Goal: Information Seeking & Learning: Learn about a topic

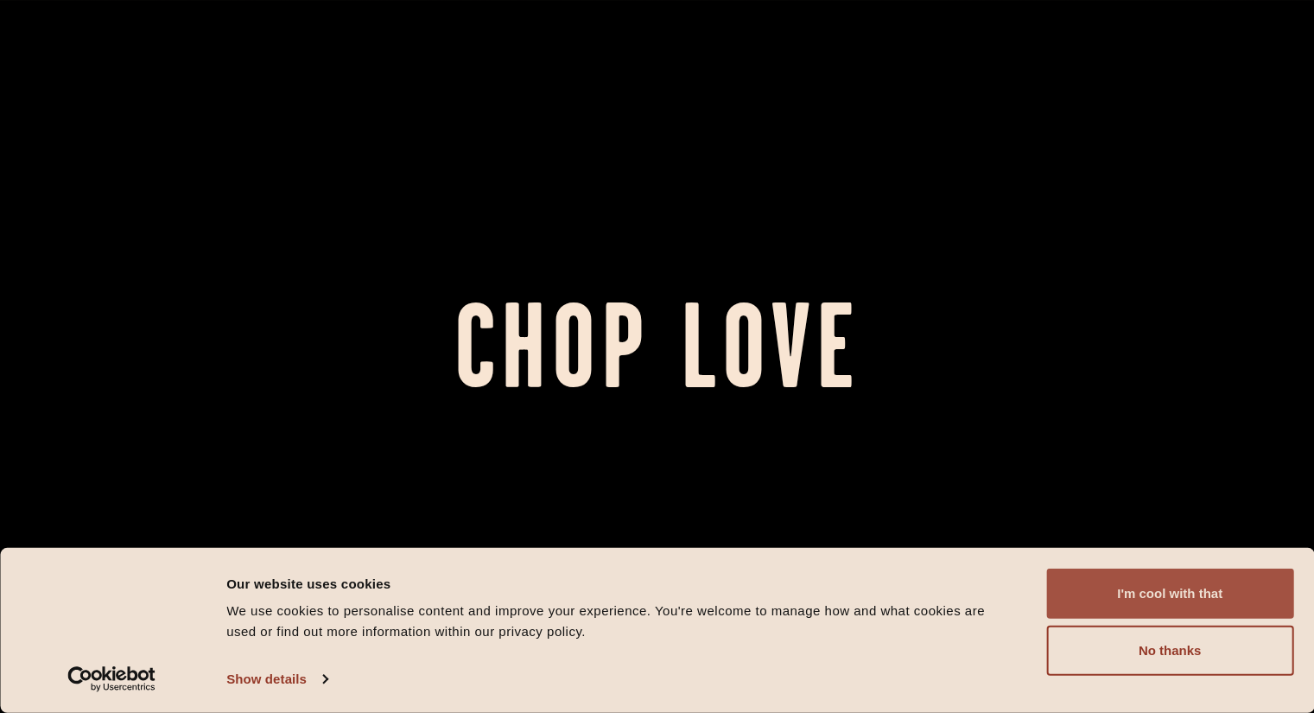
click at [1200, 591] on button "I'm cool with that" at bounding box center [1169, 593] width 247 height 50
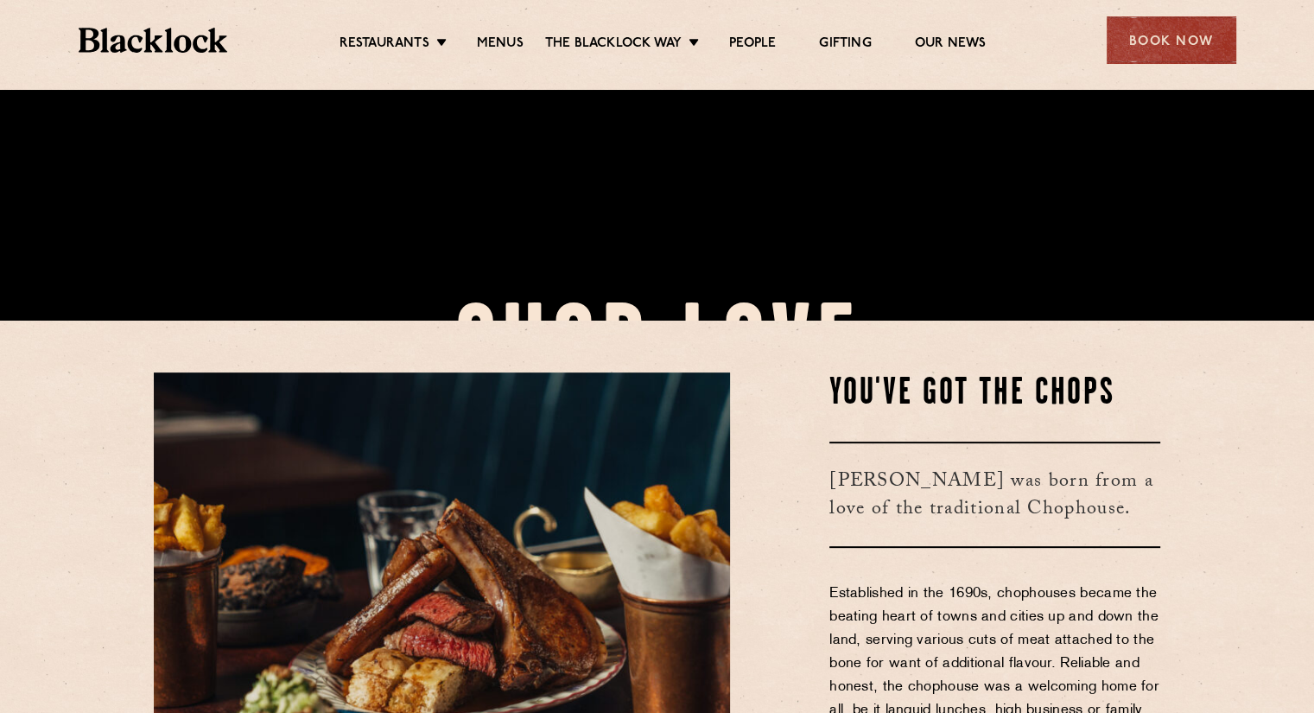
scroll to position [518, 0]
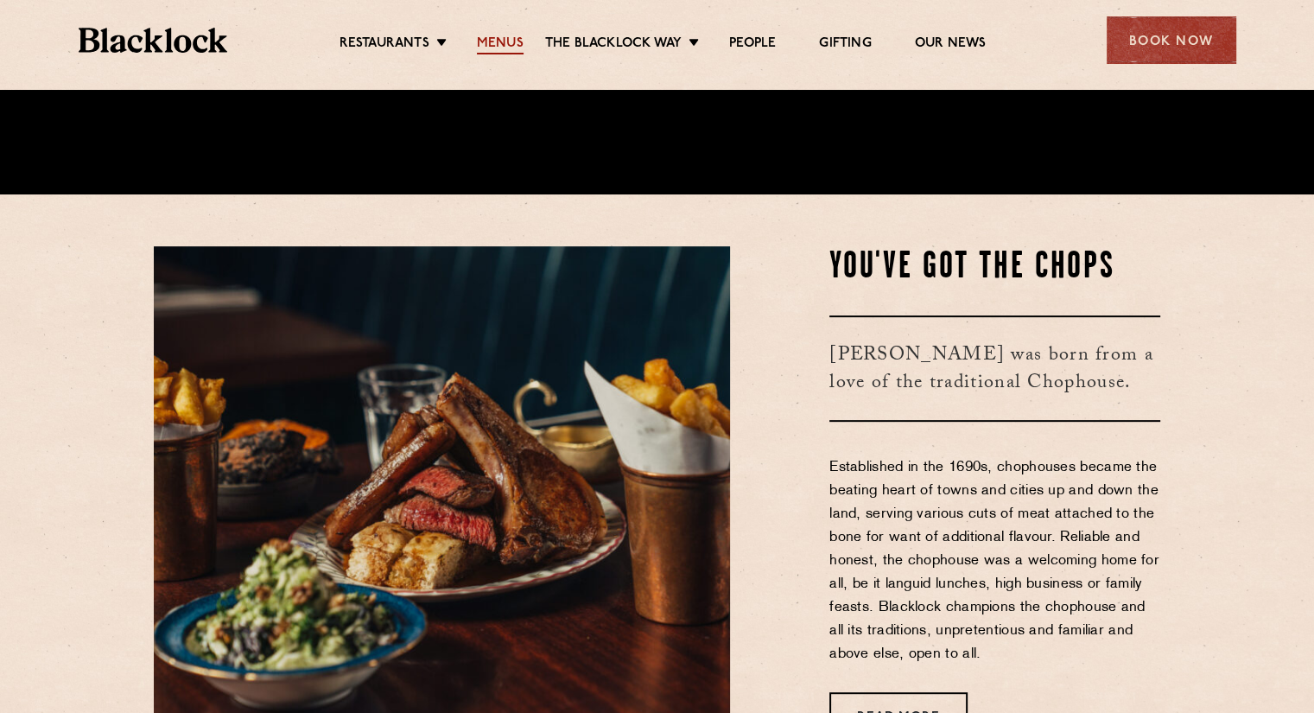
click at [497, 41] on link "Menus" at bounding box center [500, 44] width 47 height 19
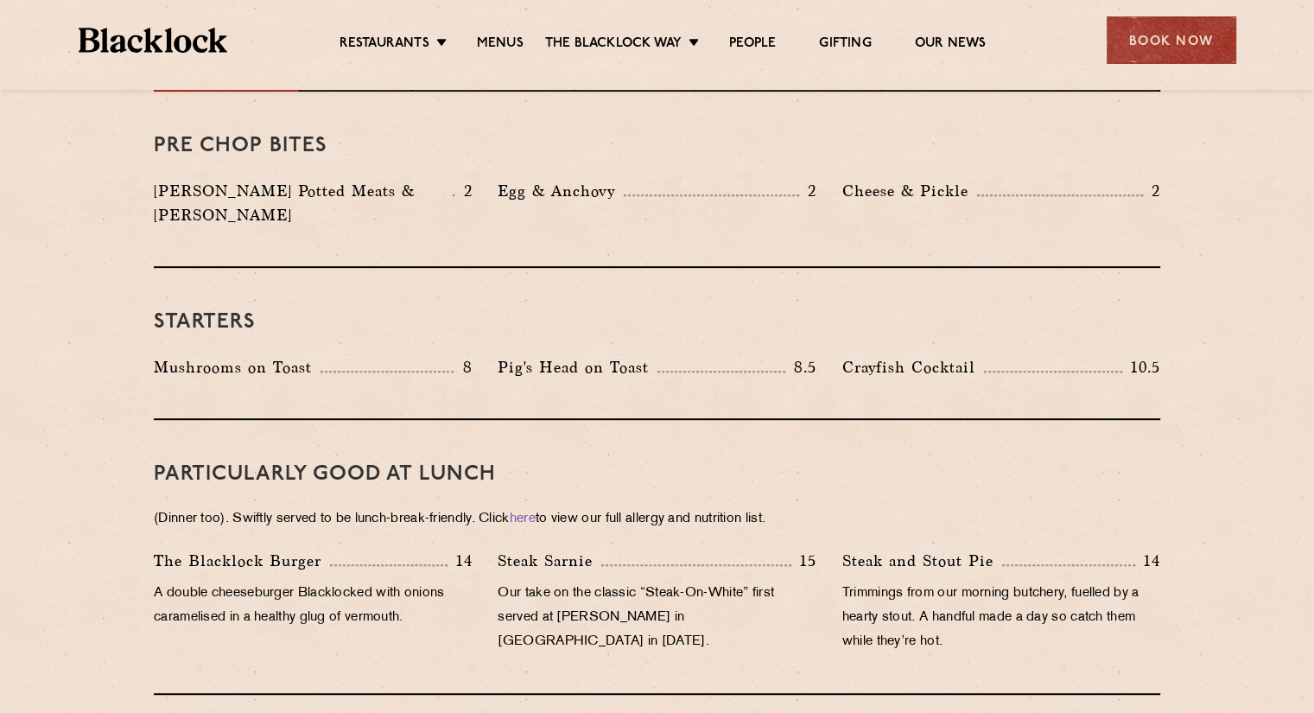
scroll to position [605, 0]
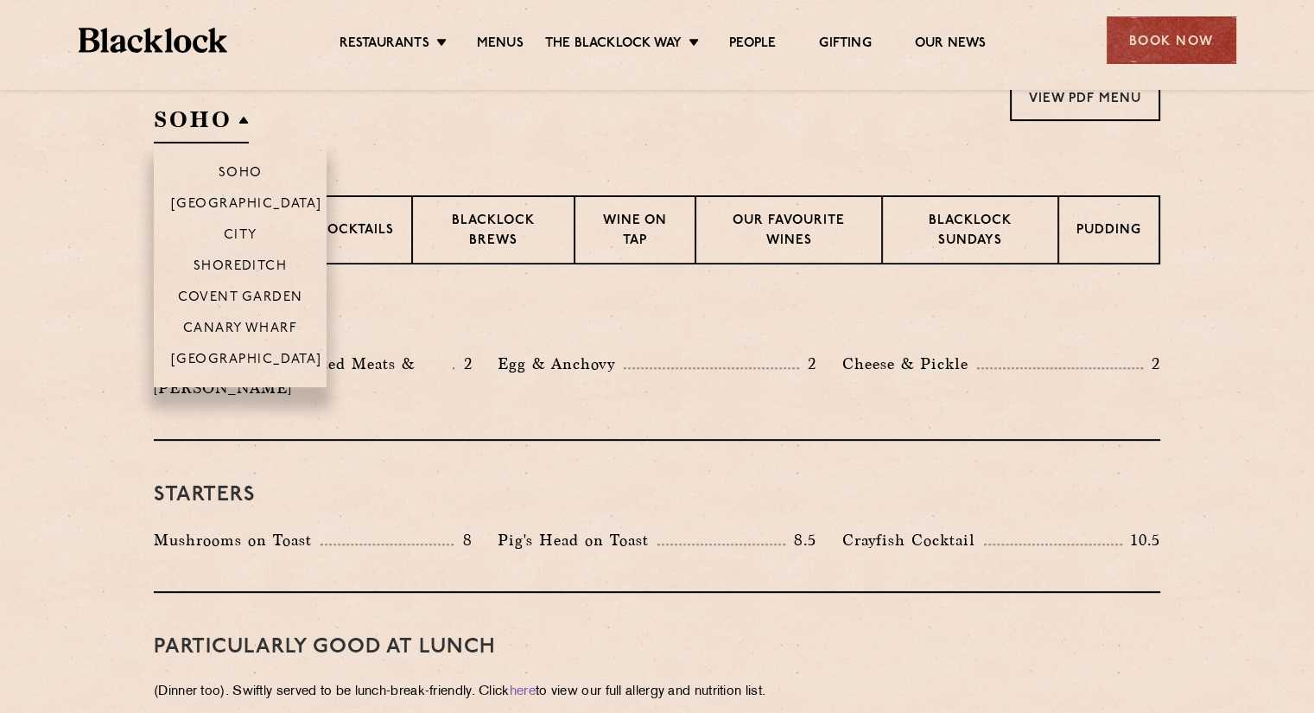
click at [213, 113] on h2 "SOHO" at bounding box center [201, 124] width 95 height 39
click at [245, 238] on p "City" at bounding box center [241, 236] width 34 height 17
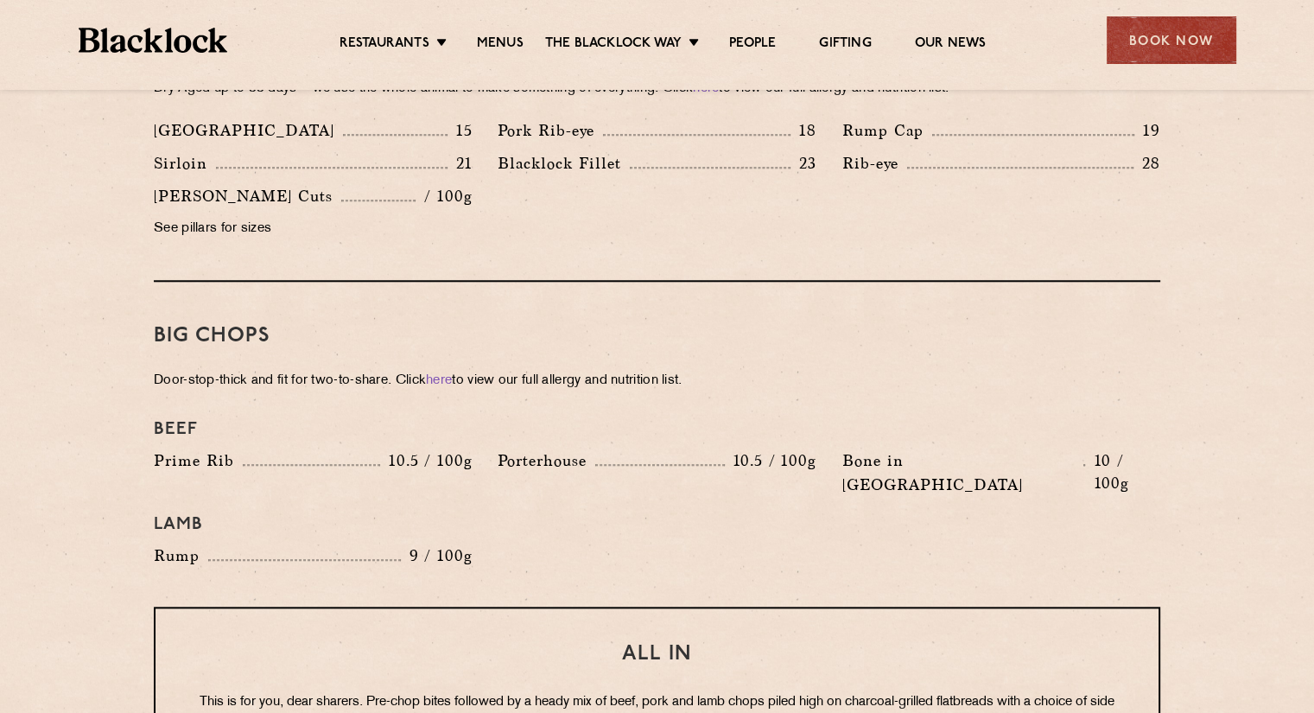
scroll to position [1728, 0]
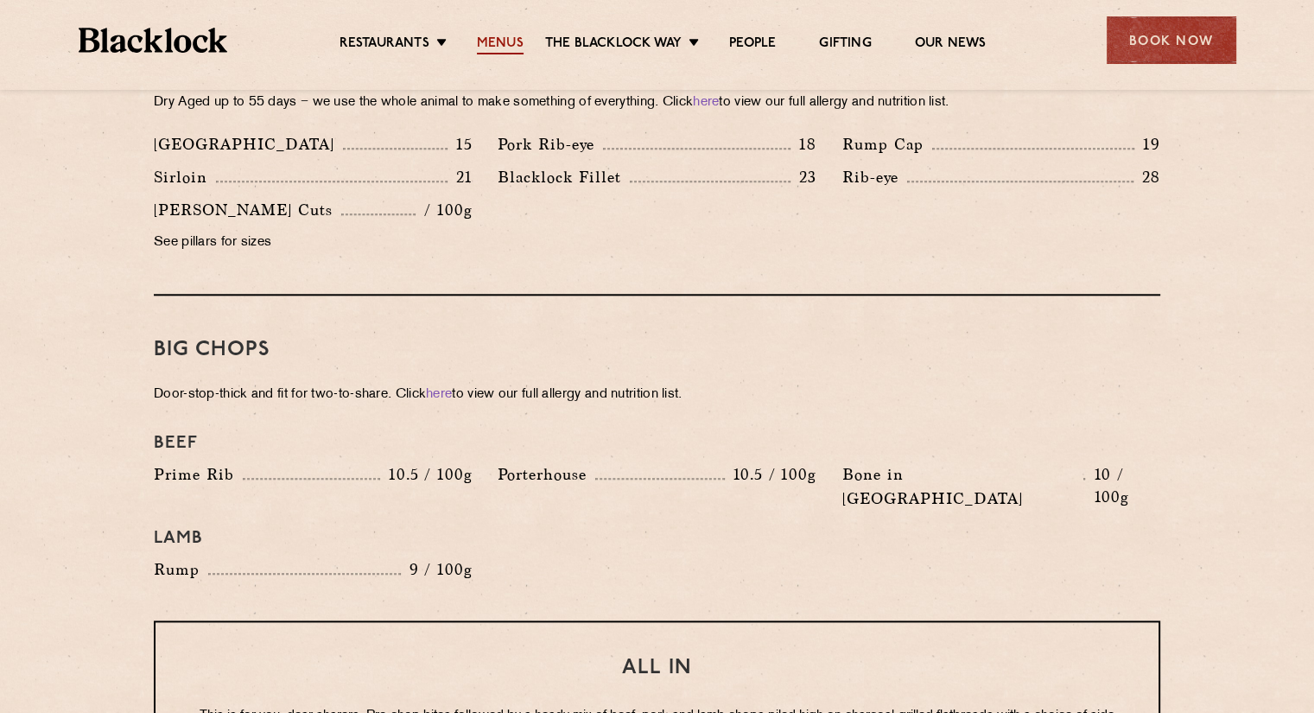
click at [510, 49] on link "Menus" at bounding box center [500, 44] width 47 height 19
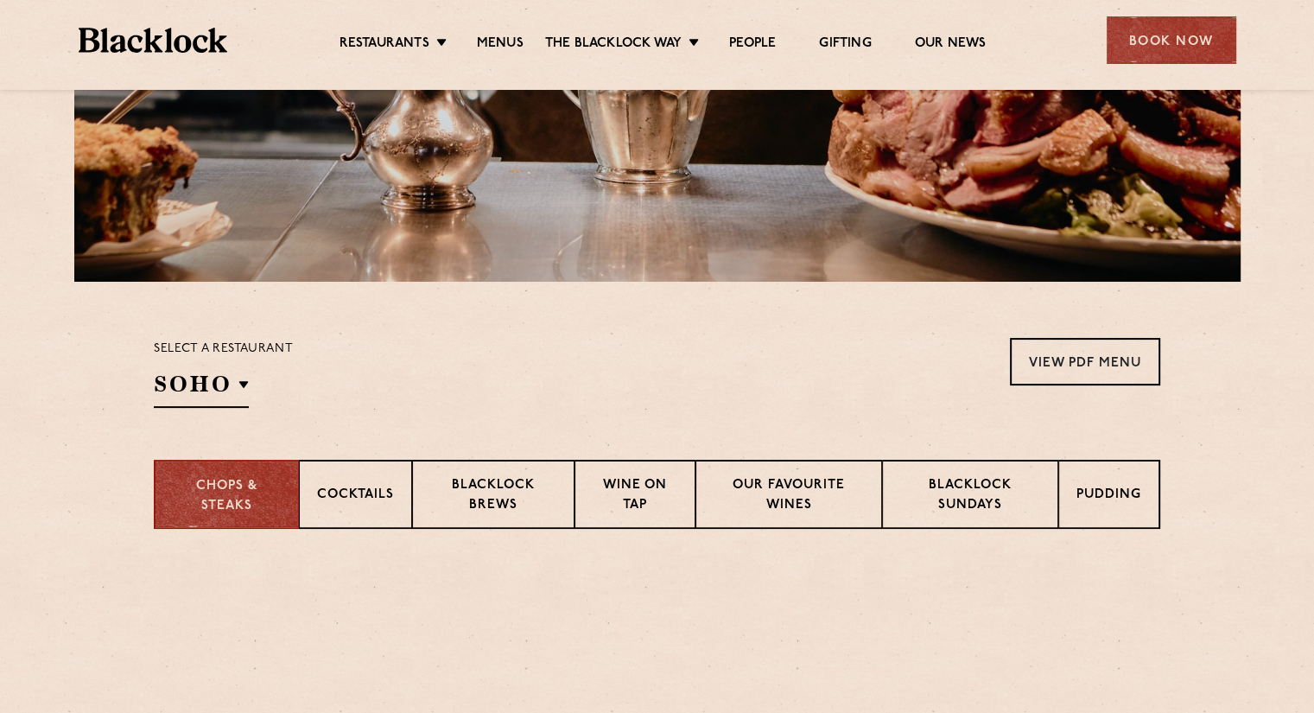
scroll to position [432, 0]
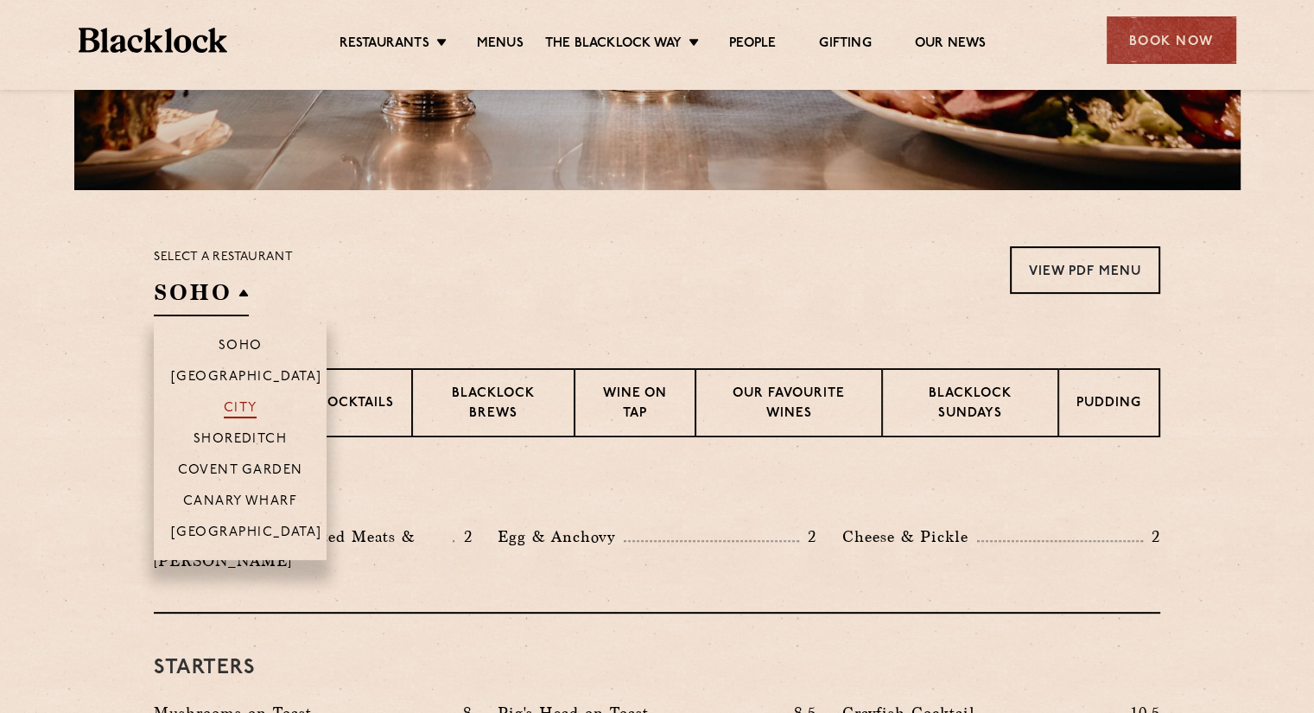
click at [240, 407] on p "City" at bounding box center [241, 409] width 34 height 17
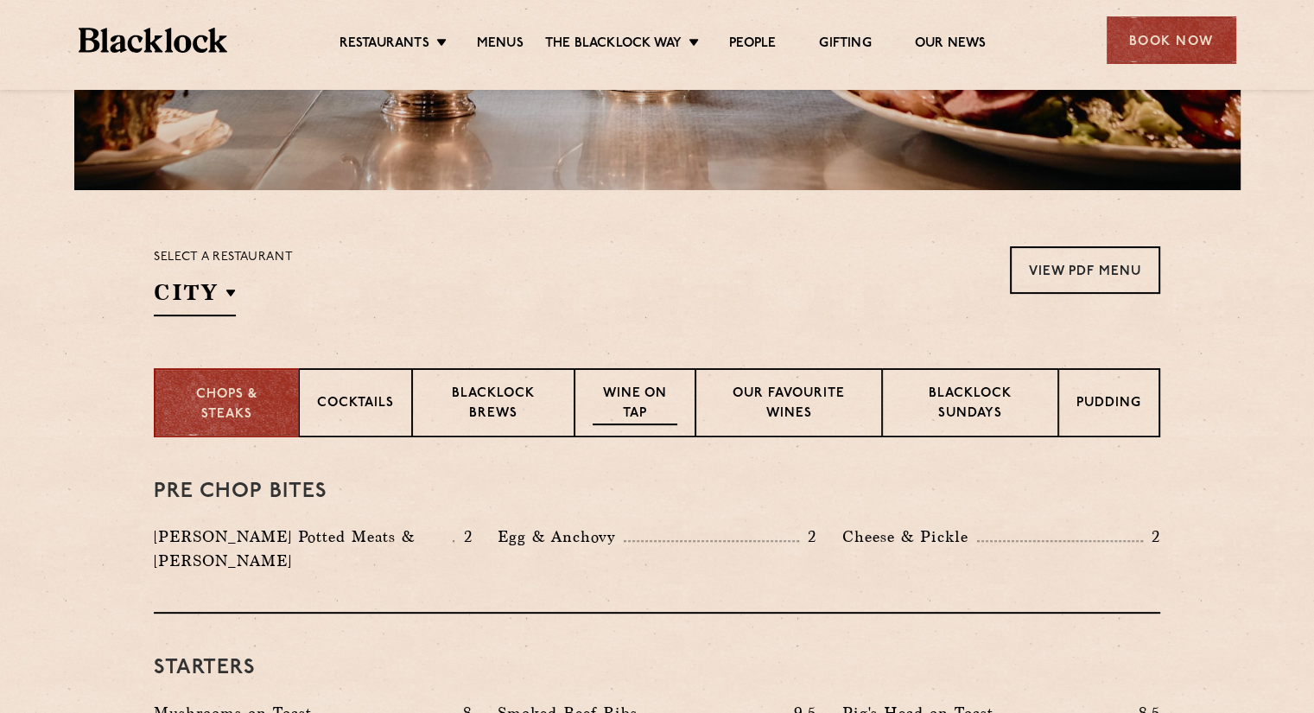
click at [652, 417] on p "Wine on Tap" at bounding box center [635, 404] width 85 height 41
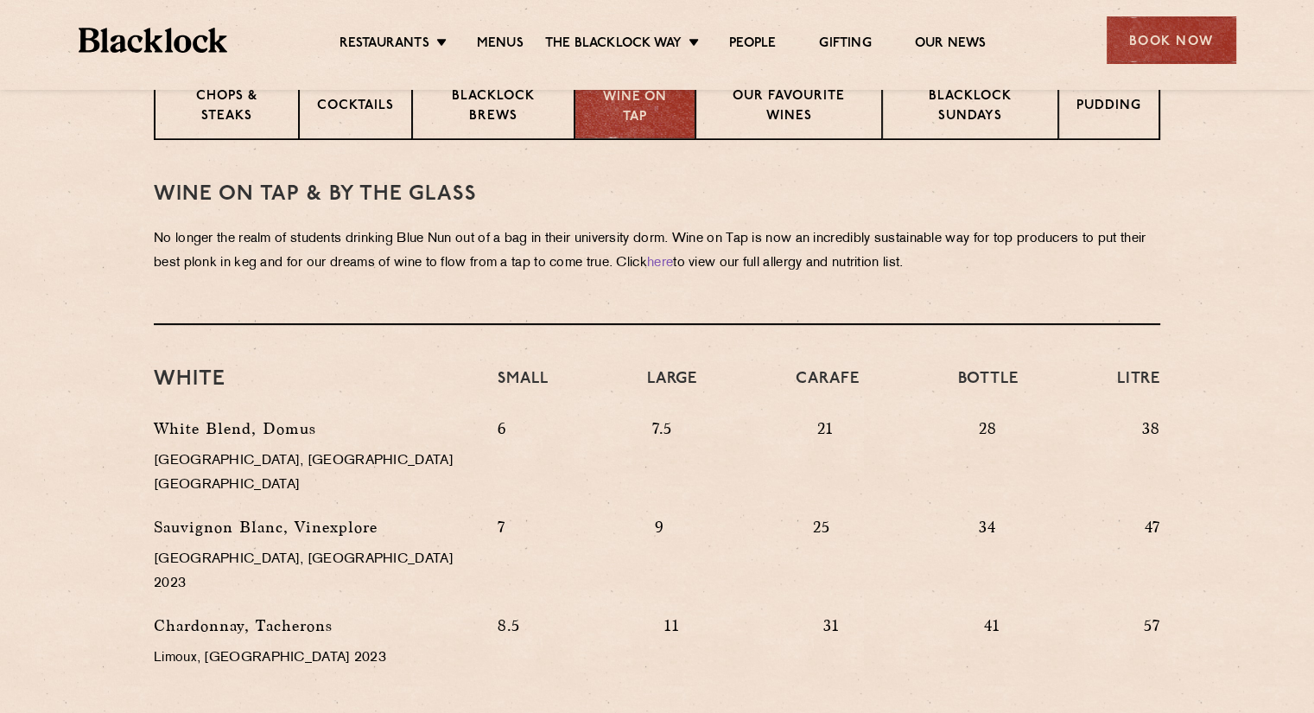
scroll to position [691, 0]
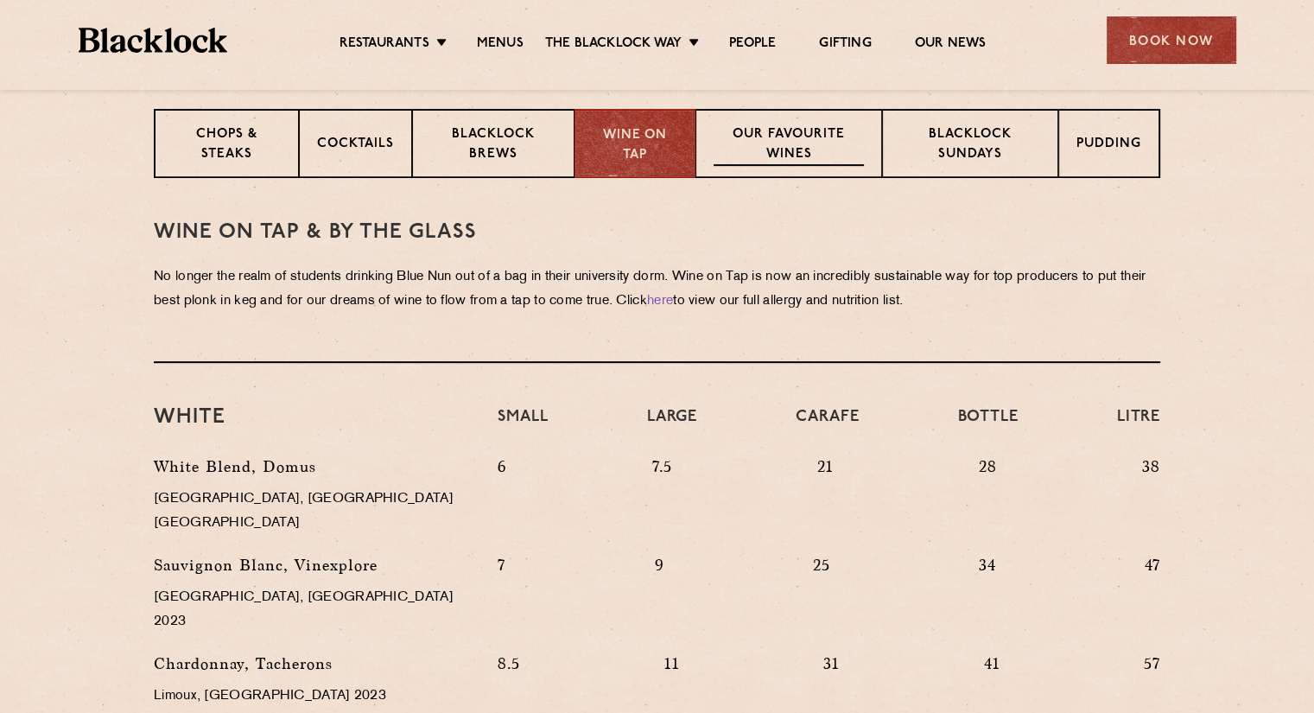
click at [821, 141] on p "Our favourite wines" at bounding box center [787, 145] width 149 height 41
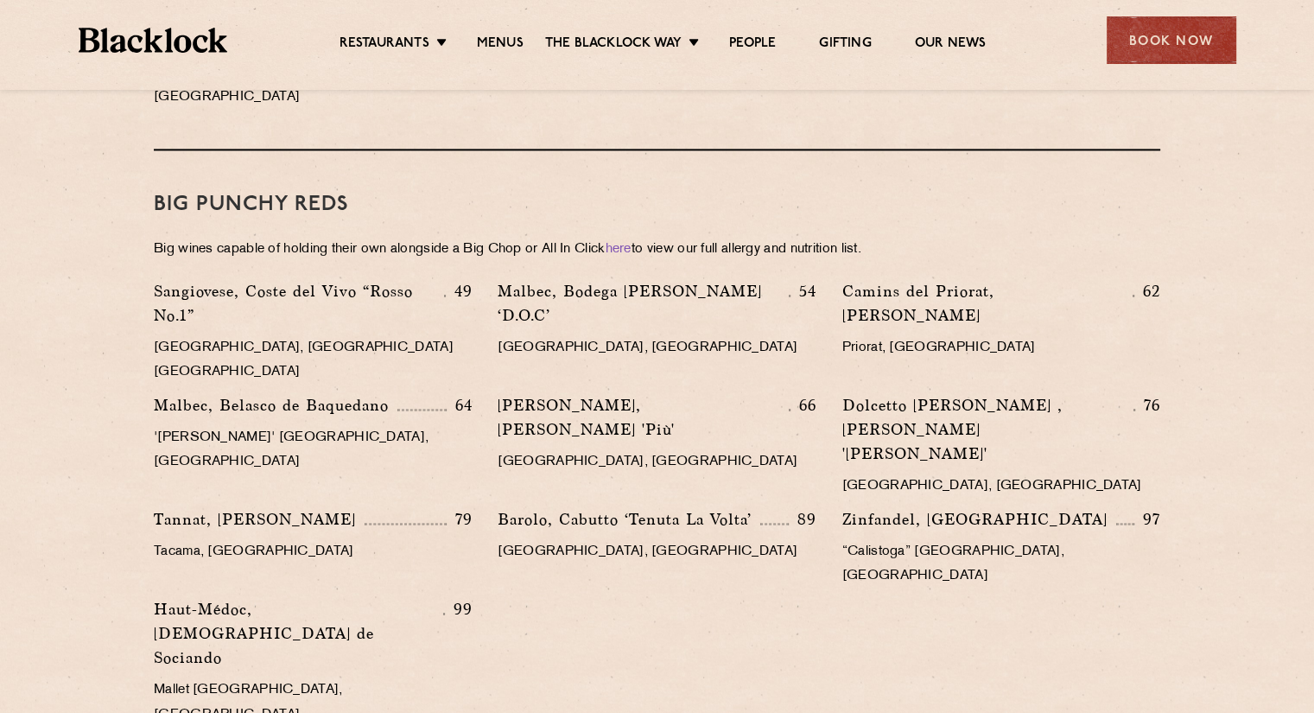
scroll to position [2419, 0]
